Goal: Transaction & Acquisition: Download file/media

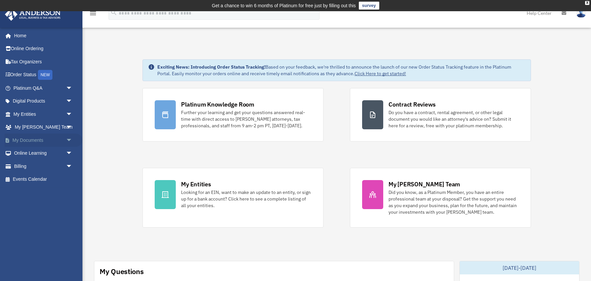
click at [26, 143] on link "My Documents arrow_drop_down" at bounding box center [44, 140] width 78 height 13
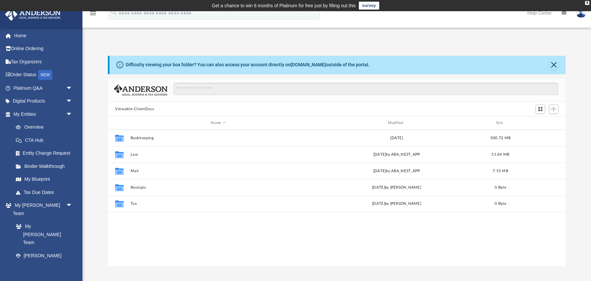
scroll to position [150, 458]
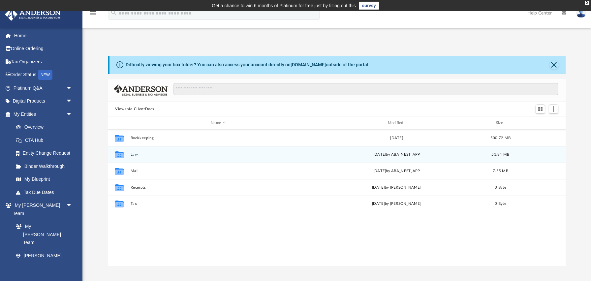
click at [130, 155] on div "Collaborated Folder Law [DATE] by ABA_NEST_APP 51.84 MB" at bounding box center [337, 154] width 458 height 16
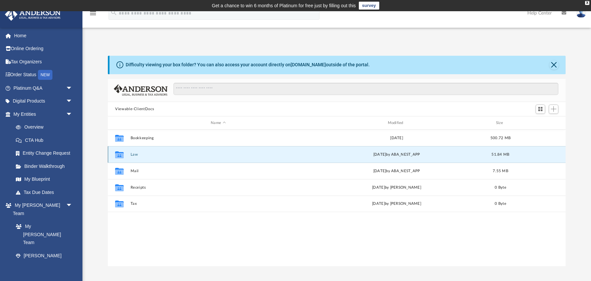
click at [124, 155] on icon "Collaborated Folder" at bounding box center [119, 154] width 11 height 11
click at [121, 156] on icon "grid" at bounding box center [119, 155] width 9 height 5
click at [122, 157] on icon "grid" at bounding box center [119, 155] width 9 height 5
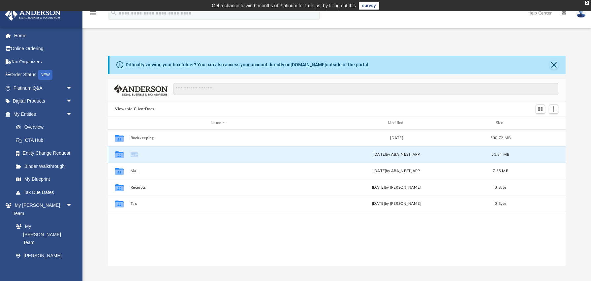
click at [122, 157] on icon "grid" at bounding box center [119, 155] width 9 height 5
click at [134, 156] on button "Law" at bounding box center [219, 154] width 176 height 4
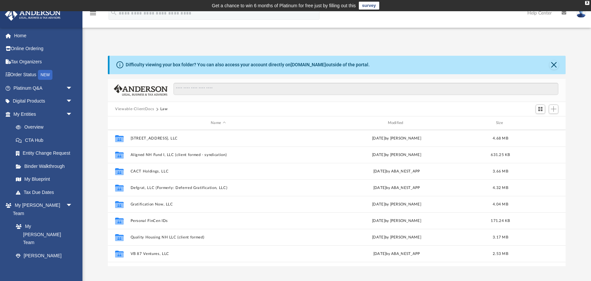
scroll to position [116, 0]
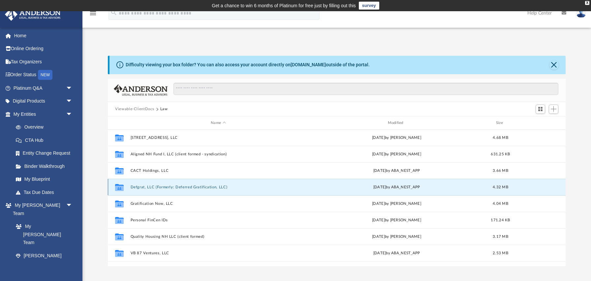
click at [136, 188] on button "Defgrat, LLC (Formerly: Deferred Gratification, LLC)" at bounding box center [219, 187] width 176 height 4
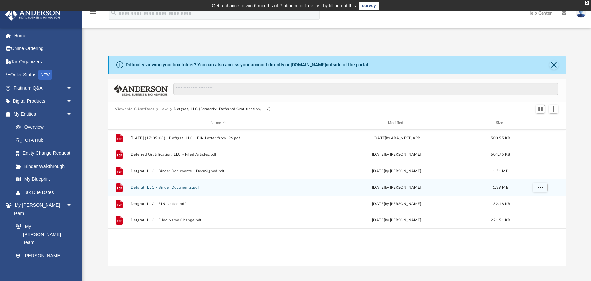
scroll to position [0, 0]
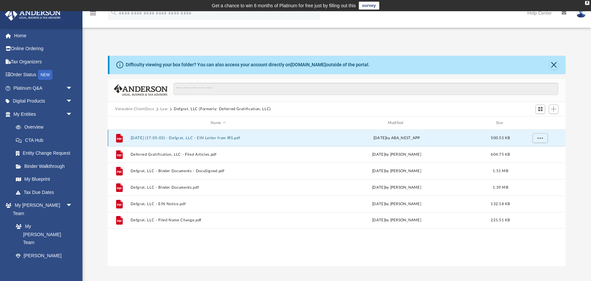
click at [211, 138] on button "[DATE] (17:05:03) - Defgrat, LLC - EIN Letter from IRS.pdf" at bounding box center [219, 138] width 176 height 4
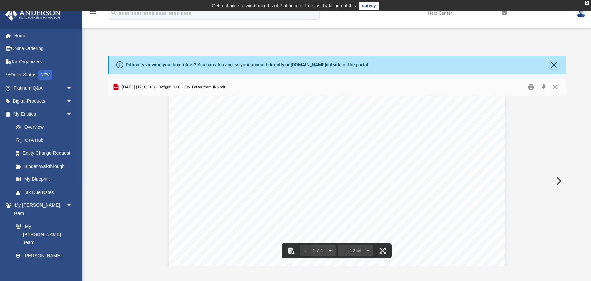
scroll to position [73, 0]
click at [542, 87] on button "Download" at bounding box center [544, 87] width 12 height 10
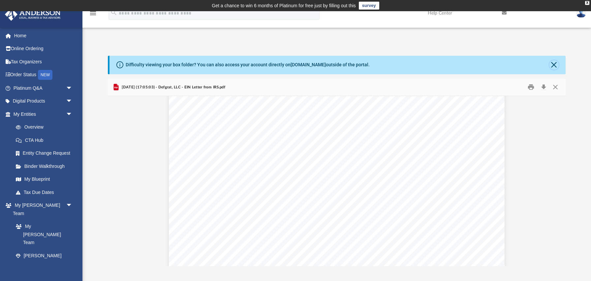
click at [554, 66] on button "Close" at bounding box center [554, 64] width 9 height 9
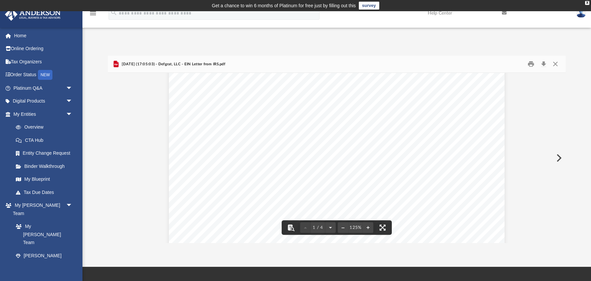
scroll to position [0, 0]
click at [556, 62] on button "Close" at bounding box center [556, 64] width 12 height 10
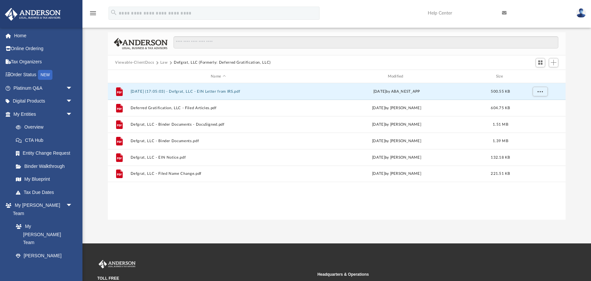
scroll to position [30, 0]
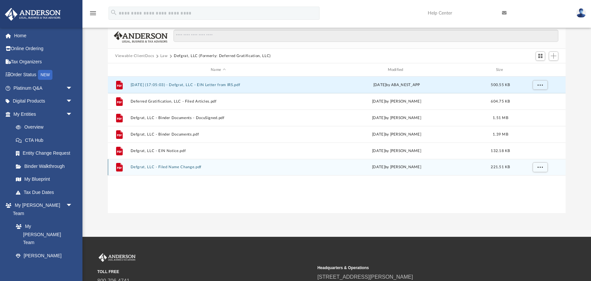
click at [153, 166] on button "Defgrat, LLC - Filed Name Change.pdf" at bounding box center [219, 167] width 176 height 4
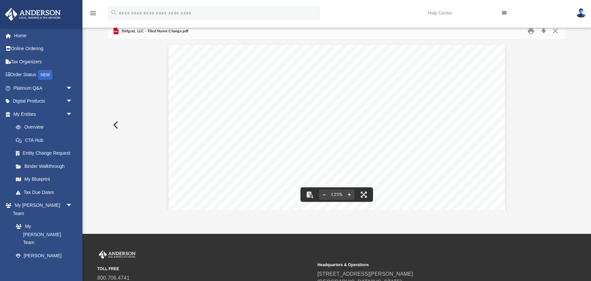
scroll to position [0, 0]
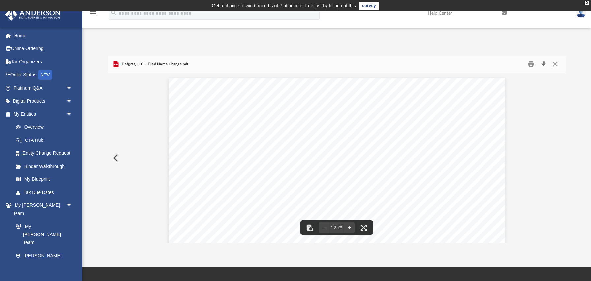
click at [545, 64] on button "Download" at bounding box center [544, 64] width 12 height 10
